Goal: Information Seeking & Learning: Learn about a topic

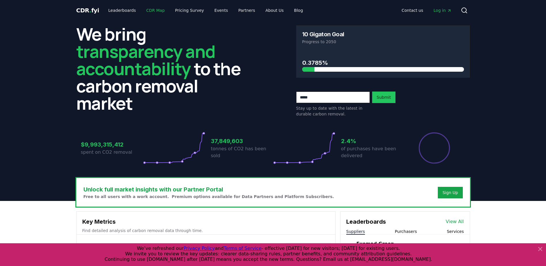
click at [160, 12] on link "CDR Map" at bounding box center [156, 10] width 28 height 10
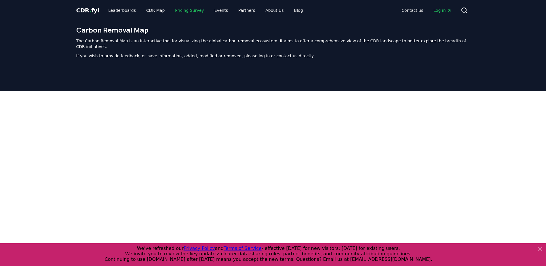
click at [175, 11] on link "Pricing Survey" at bounding box center [189, 10] width 38 height 10
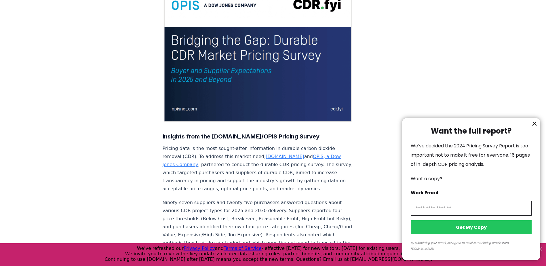
scroll to position [29, 0]
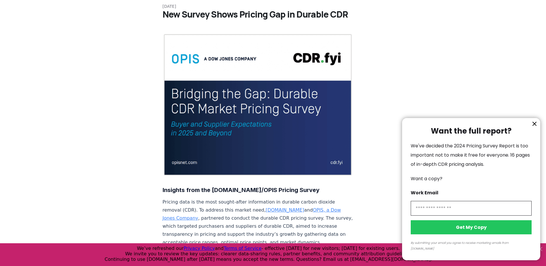
click at [534, 127] on icon "information" at bounding box center [534, 123] width 7 height 7
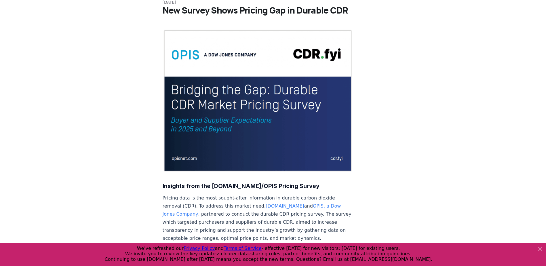
scroll to position [201, 0]
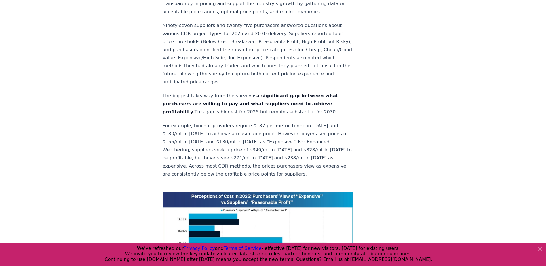
scroll to position [0, 0]
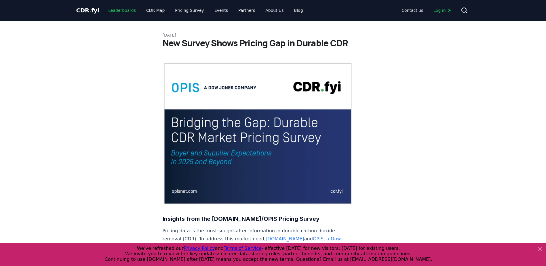
click at [124, 10] on link "Leaderboards" at bounding box center [122, 10] width 37 height 10
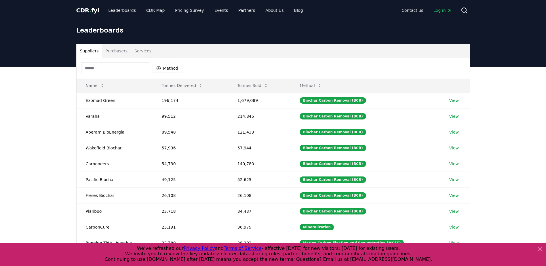
click at [122, 52] on button "Purchasers" at bounding box center [116, 51] width 29 height 14
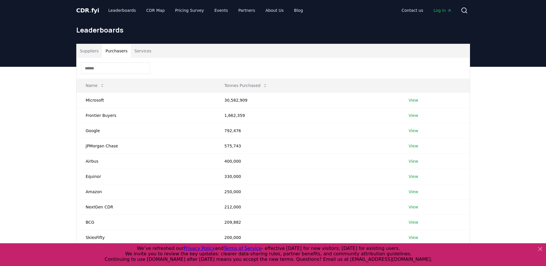
click at [481, 147] on div "Suppliers Purchasers Services Name Tonnes Purchased Microsoft 30,582,909 View F…" at bounding box center [273, 179] width 546 height 225
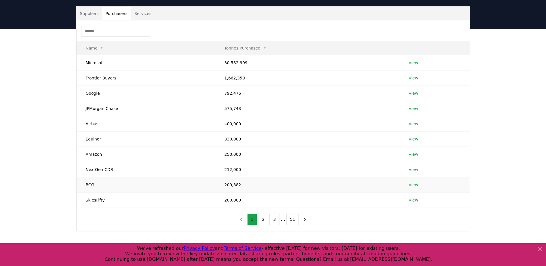
scroll to position [29, 0]
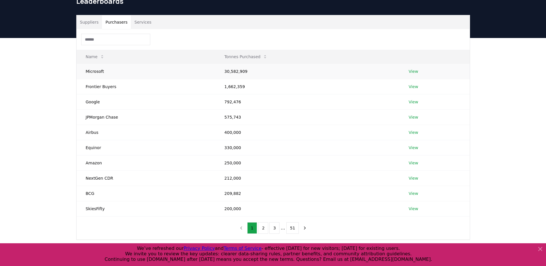
click at [411, 70] on link "View" at bounding box center [413, 71] width 9 height 6
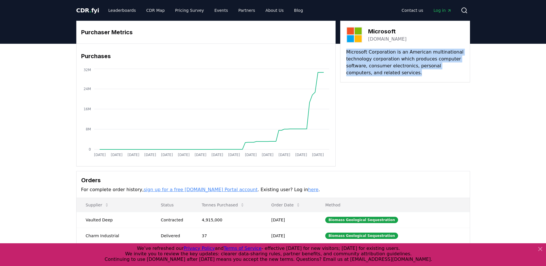
drag, startPoint x: 341, startPoint y: 49, endPoint x: 400, endPoint y: 70, distance: 62.3
click at [400, 70] on div "Microsoft [DOMAIN_NAME] Microsoft Corporation is an American multinational tech…" at bounding box center [405, 52] width 130 height 62
drag, startPoint x: 400, startPoint y: 70, endPoint x: 376, endPoint y: 76, distance: 24.9
click at [376, 76] on p "Microsoft Corporation is an American multinational technology corporation which…" at bounding box center [405, 63] width 118 height 28
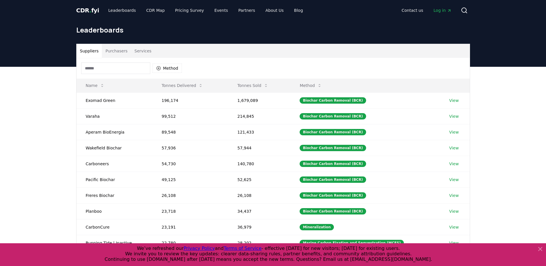
click at [104, 48] on button "Purchasers" at bounding box center [116, 51] width 29 height 14
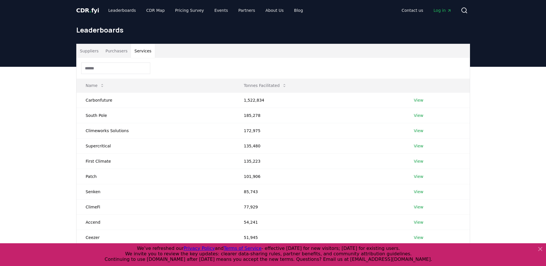
click at [140, 50] on button "Services" at bounding box center [143, 51] width 24 height 14
click at [84, 52] on button "Suppliers" at bounding box center [90, 51] width 26 height 14
